Goal: Ask a question

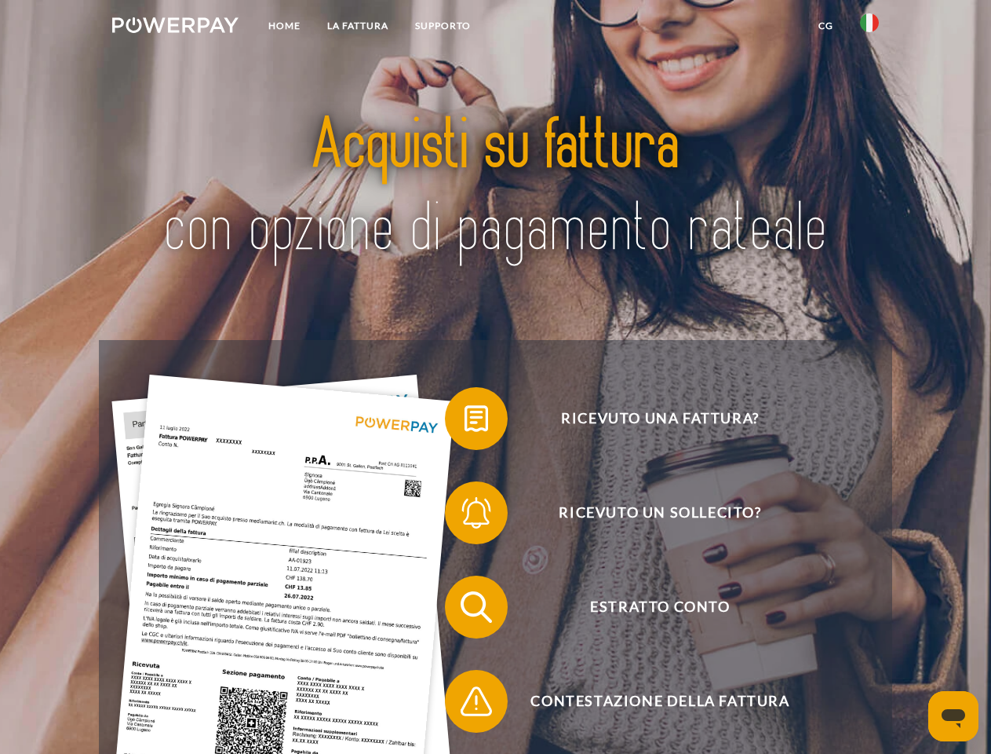
click at [175, 27] on img at bounding box center [175, 25] width 126 height 16
click at [870, 27] on img at bounding box center [869, 22] width 19 height 19
click at [826, 26] on link "CG" at bounding box center [826, 26] width 42 height 28
click at [465, 422] on span at bounding box center [453, 418] width 78 height 78
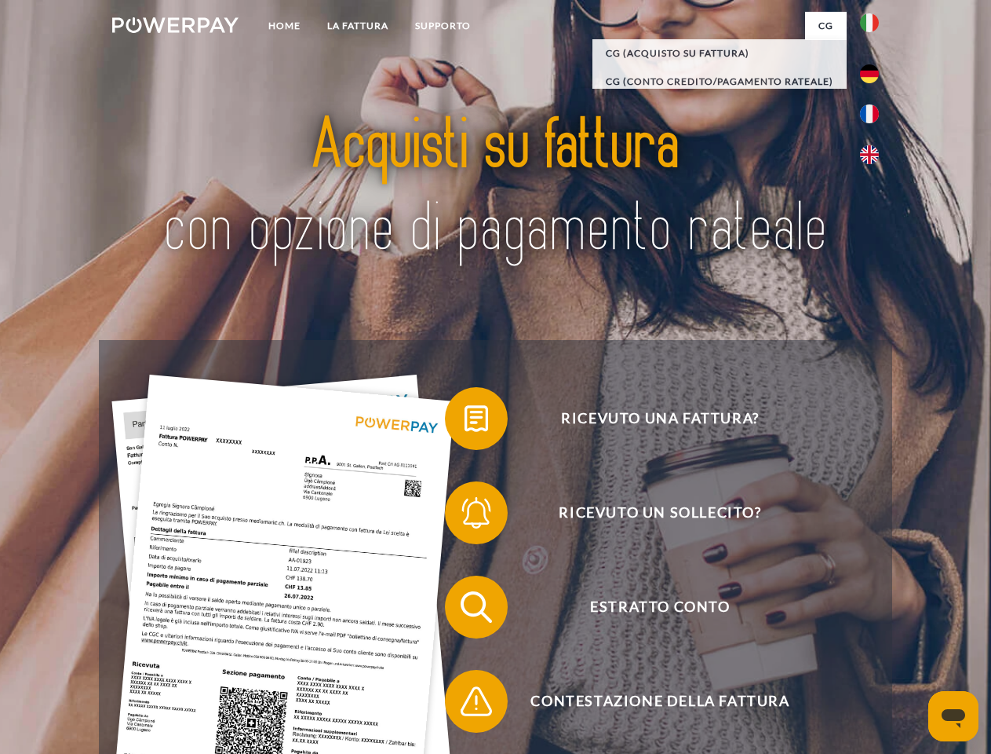
click at [465, 516] on span at bounding box center [453, 512] width 78 height 78
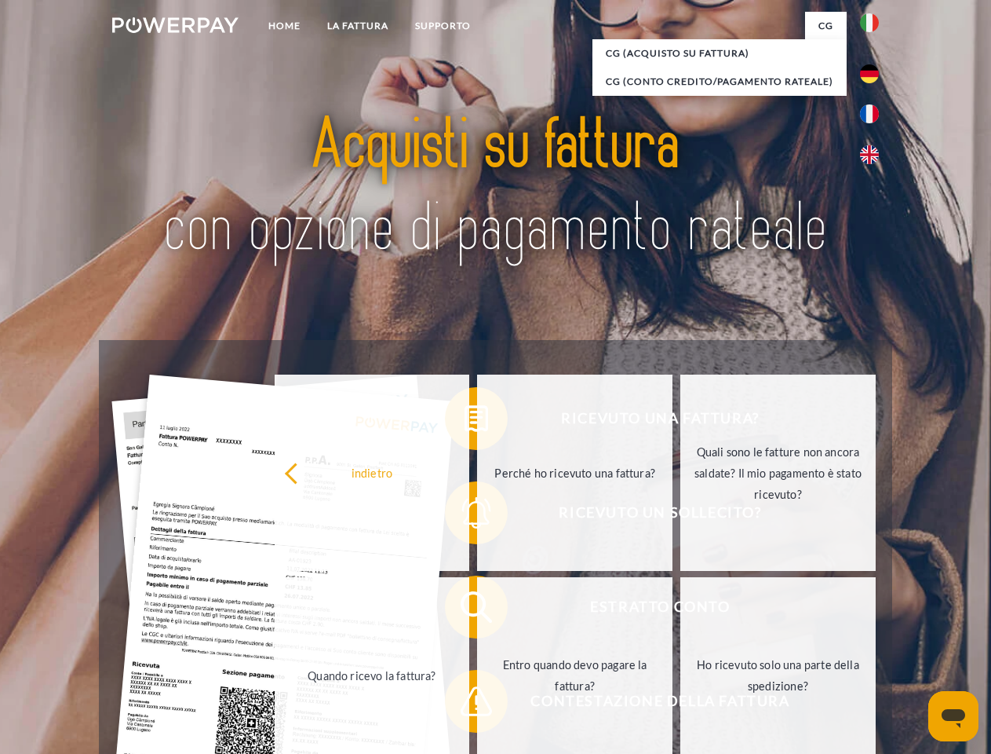
click at [477, 610] on link "Entro quando devo pagare la fattura?" at bounding box center [574, 675] width 195 height 196
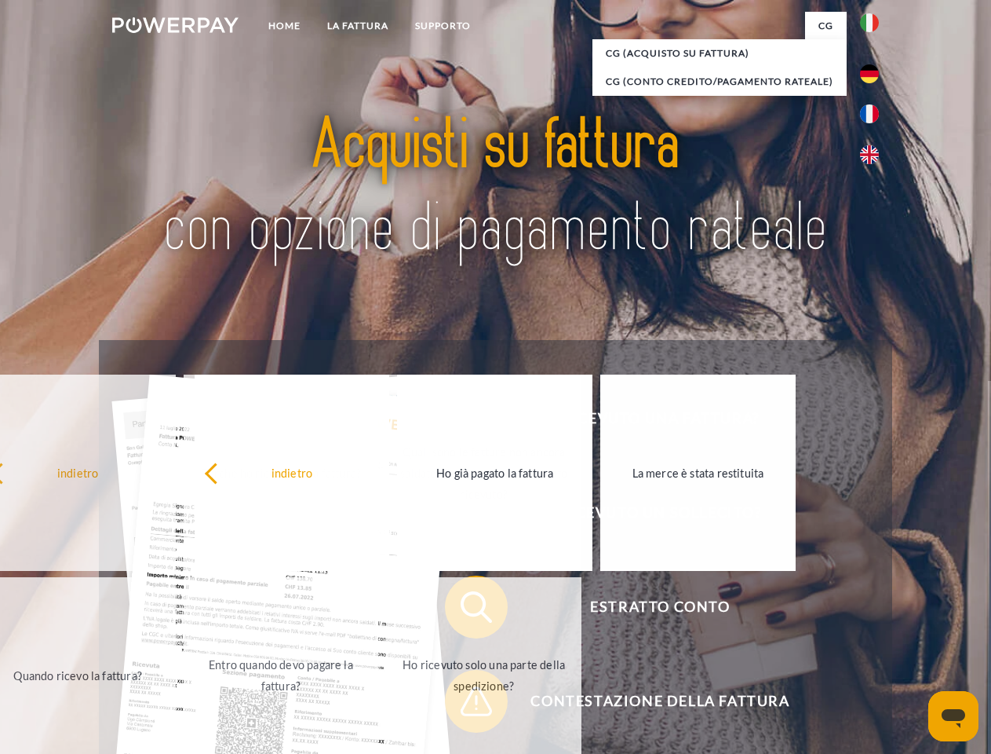
click at [465, 704] on div "indietro Perché ho ricevuto una fattura? Quali sono le fatture non ancora salda…" at bounding box center [282, 573] width 634 height 405
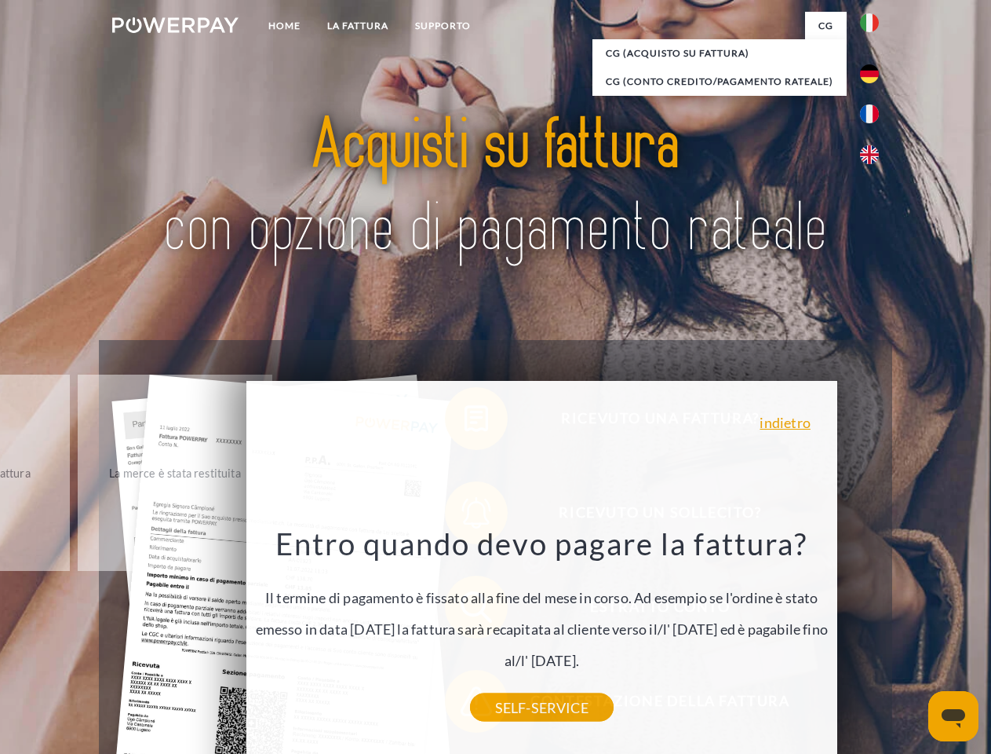
click at [954, 716] on icon "Apri finestra di messaggistica" at bounding box center [954, 718] width 24 height 19
